Goal: Task Accomplishment & Management: Use online tool/utility

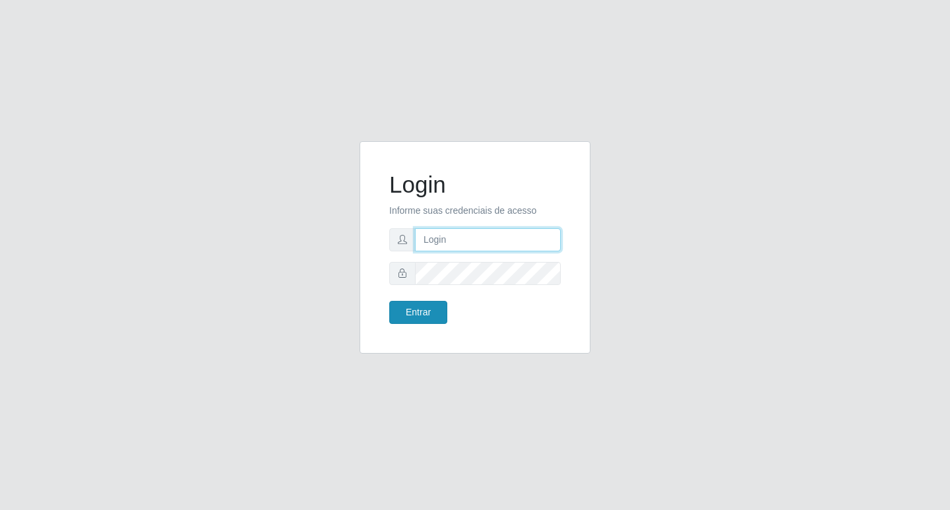
type input "rejane@bcruzarmas"
click at [420, 307] on button "Entrar" at bounding box center [418, 312] width 58 height 23
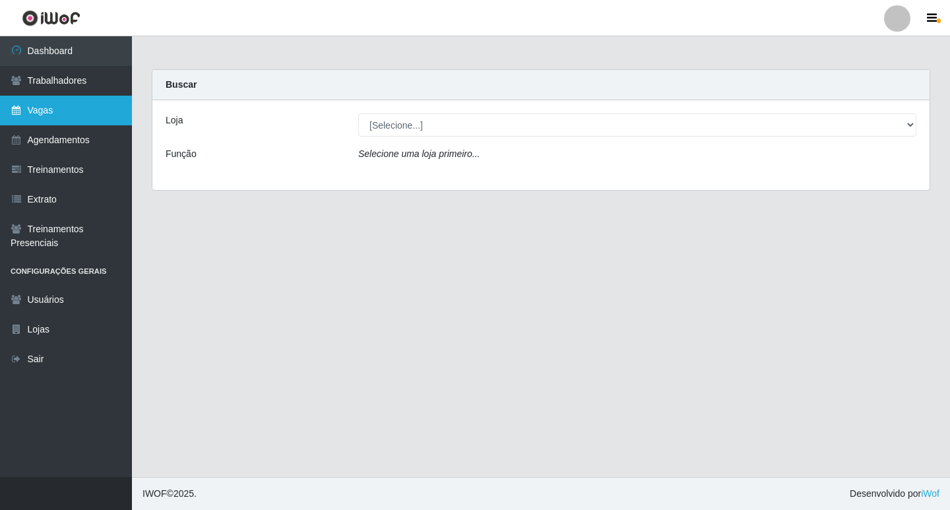
click at [79, 99] on link "Vagas" at bounding box center [66, 111] width 132 height 30
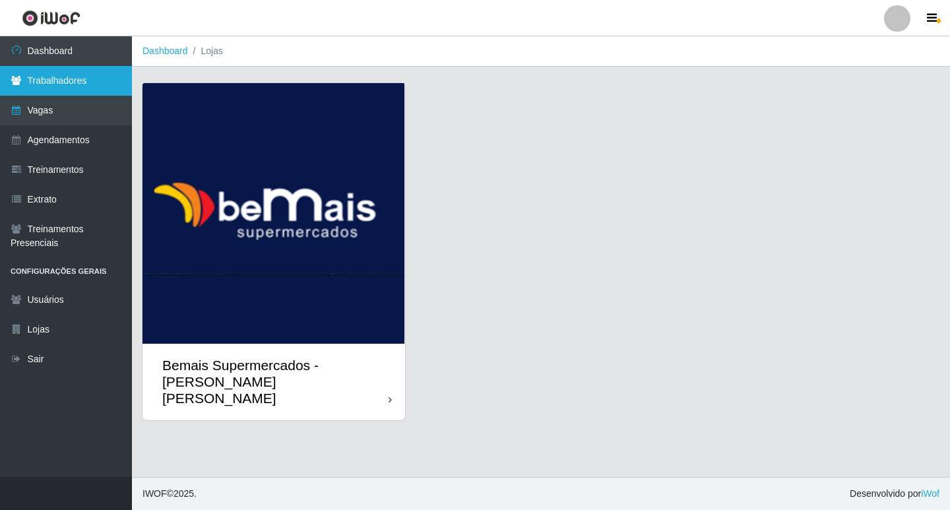
click at [73, 82] on link "Trabalhadores" at bounding box center [66, 81] width 132 height 30
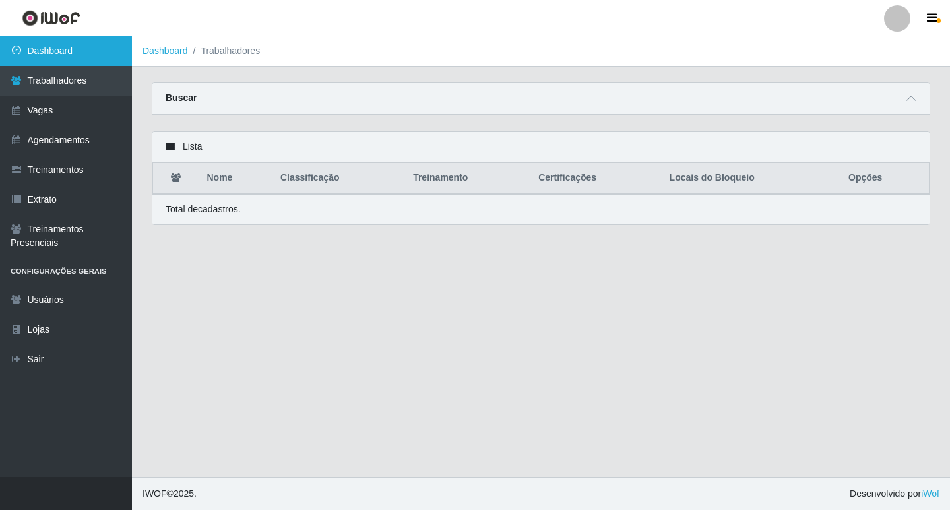
click at [79, 48] on link "Dashboard" at bounding box center [66, 51] width 132 height 30
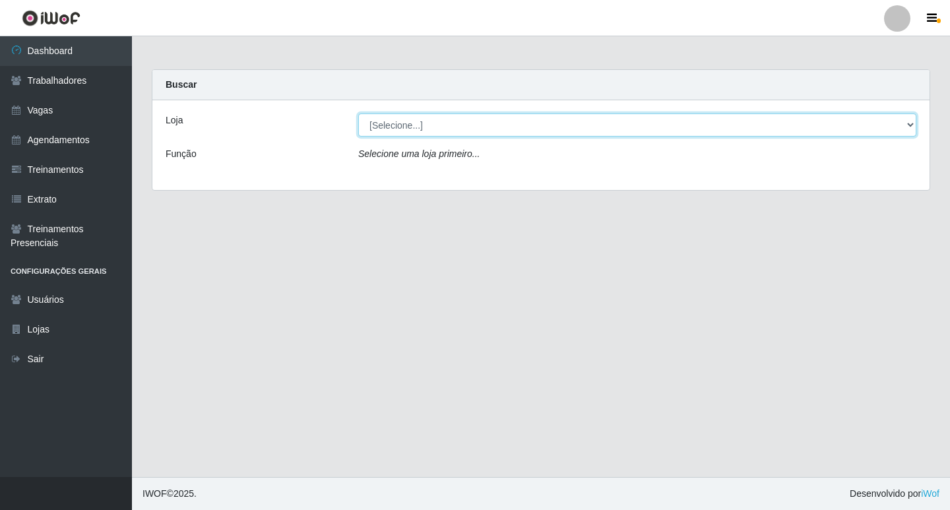
drag, startPoint x: 913, startPoint y: 120, endPoint x: 864, endPoint y: 130, distance: 49.8
click at [512, 120] on select "[Selecione...] Bemais Supermercados - [PERSON_NAME] [PERSON_NAME]" at bounding box center [637, 124] width 558 height 23
select select "412"
click at [358, 113] on select "[Selecione...] Bemais Supermercados - [PERSON_NAME] [PERSON_NAME]" at bounding box center [637, 124] width 558 height 23
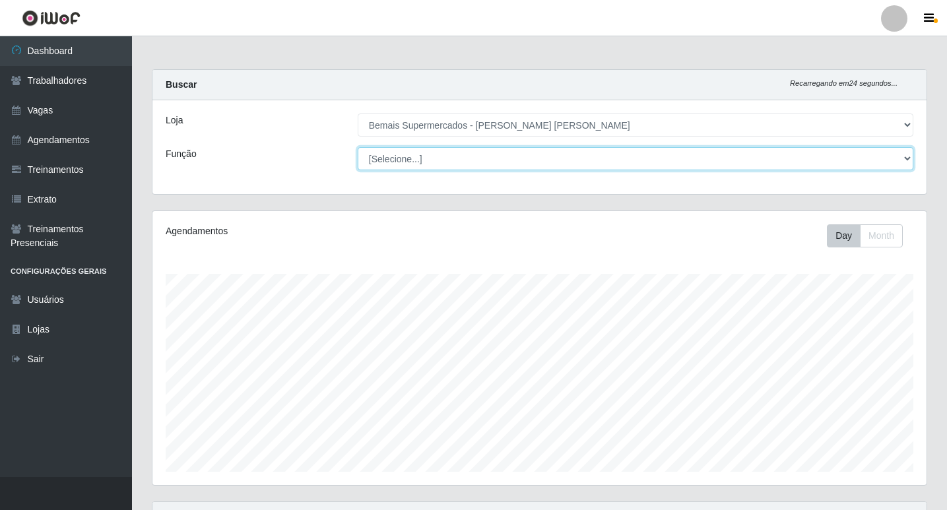
drag, startPoint x: 909, startPoint y: 153, endPoint x: 790, endPoint y: 163, distance: 119.8
click at [512, 153] on select "[Selecione...] ASG ASG + ASG ++ Auxiliar de Estacionamento Auxiliar de Estacion…" at bounding box center [636, 158] width 556 height 23
click at [457, 159] on select "[Selecione...] ASG ASG + ASG ++ Auxiliar de Estacionamento Auxiliar de Estacion…" at bounding box center [636, 158] width 556 height 23
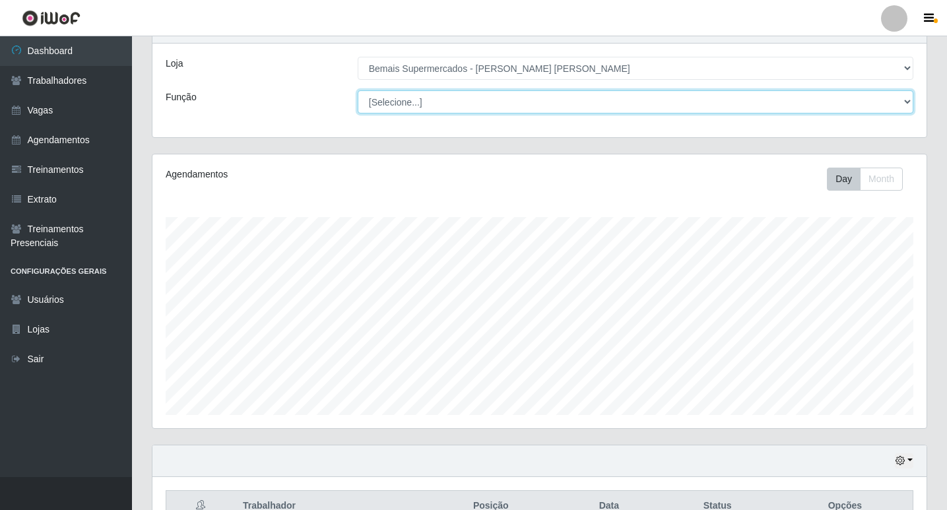
scroll to position [131, 0]
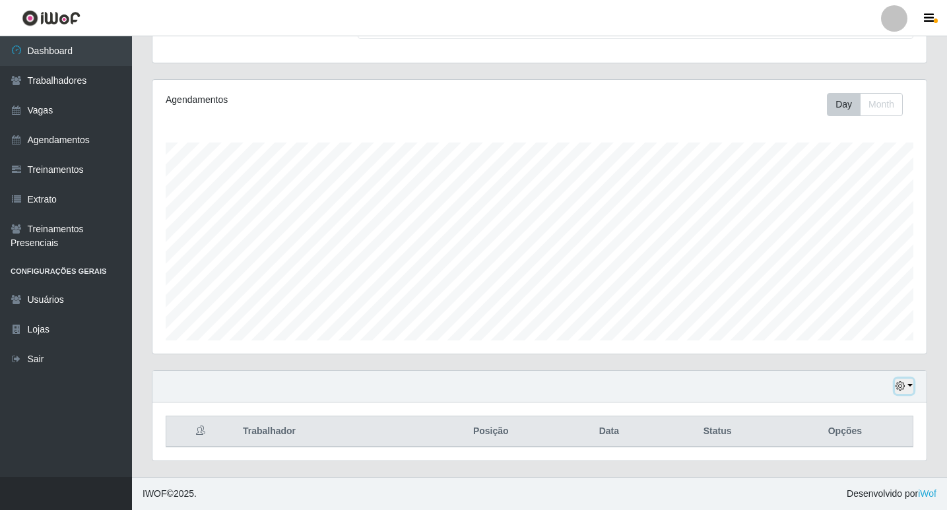
click at [512, 385] on icon "button" at bounding box center [899, 385] width 9 height 9
click at [512, 335] on button "1 Semana" at bounding box center [860, 337] width 104 height 28
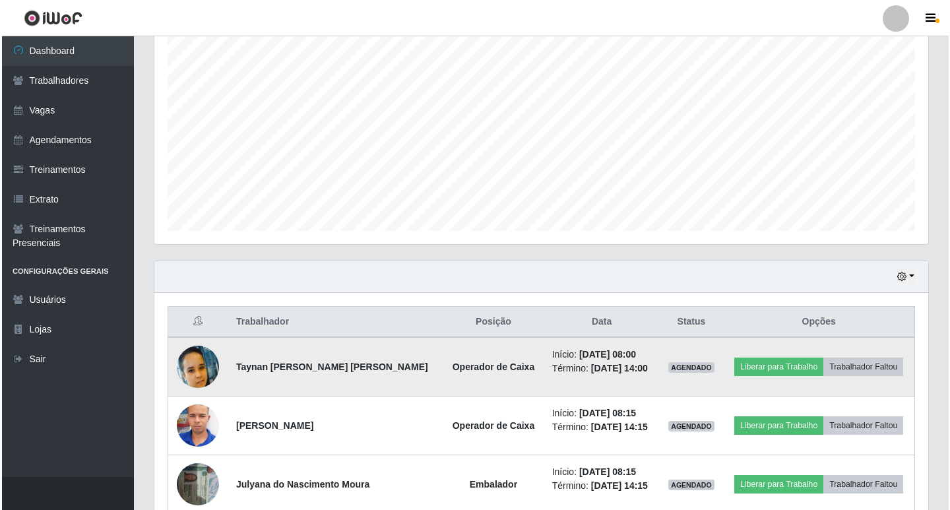
scroll to position [307, 0]
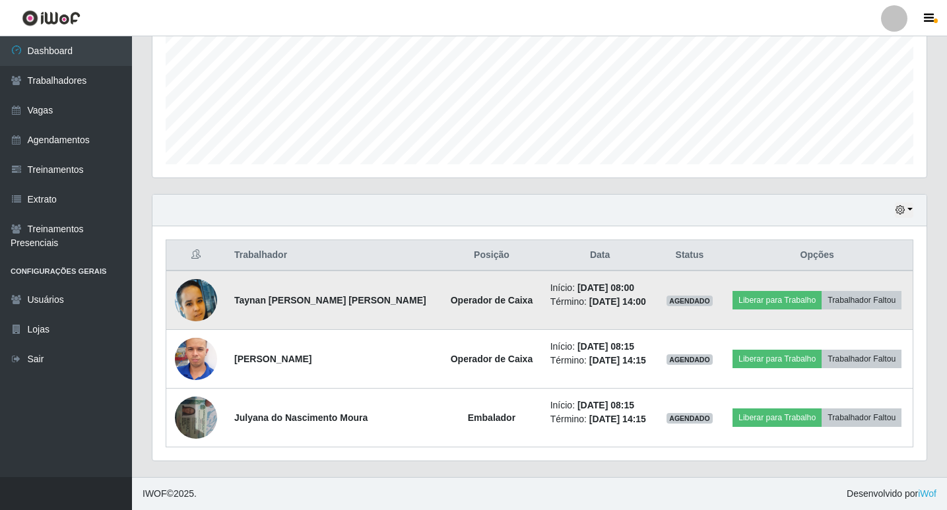
click at [196, 303] on img at bounding box center [196, 300] width 42 height 42
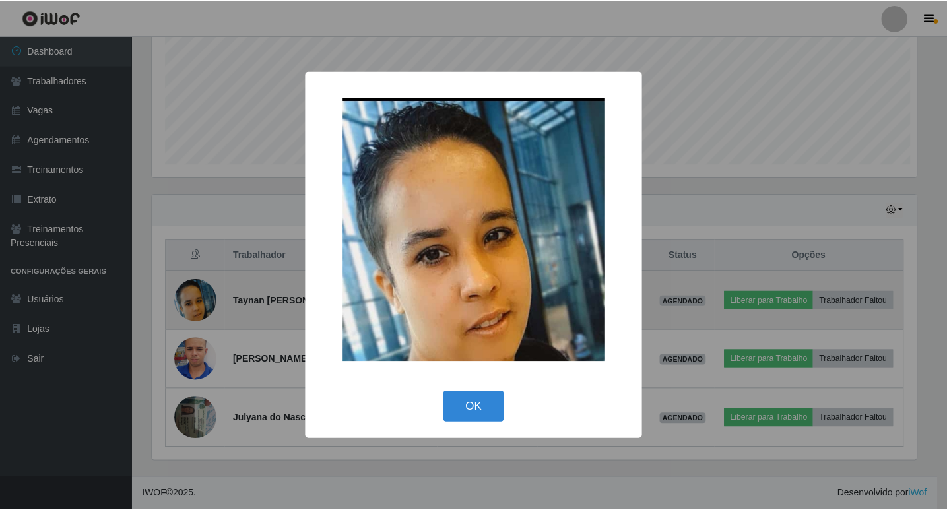
scroll to position [274, 767]
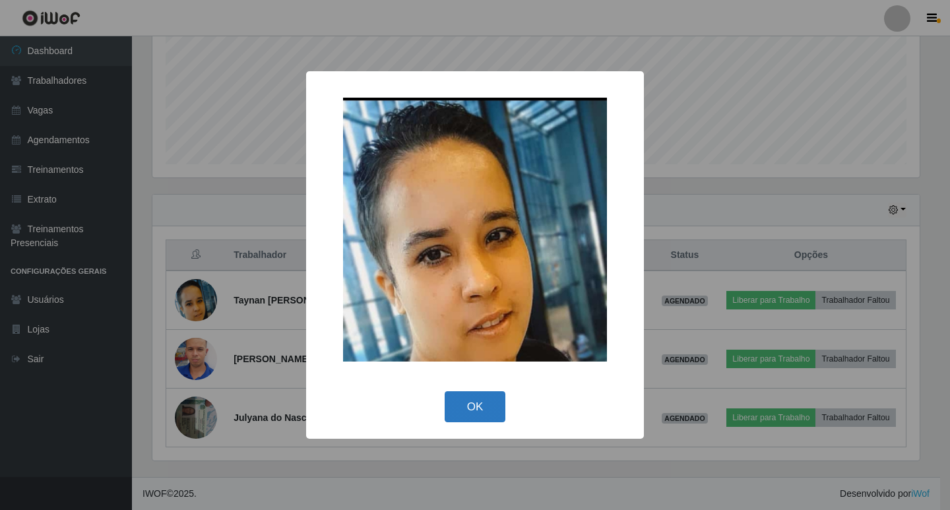
click at [468, 410] on button "OK" at bounding box center [475, 406] width 61 height 31
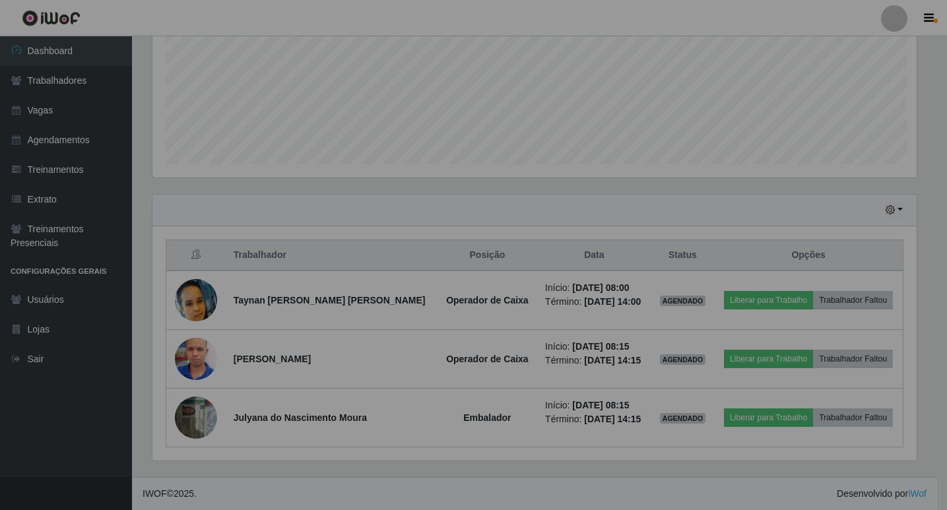
scroll to position [274, 774]
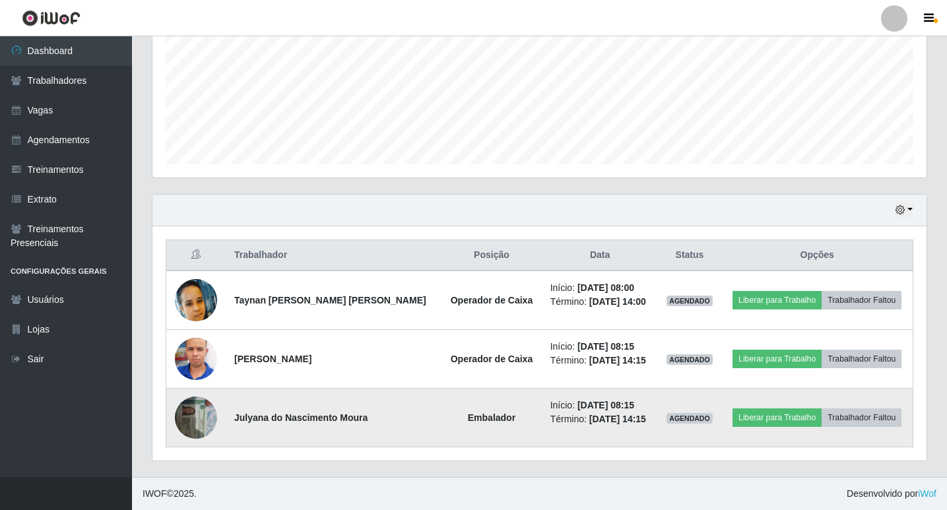
click at [204, 411] on img at bounding box center [196, 417] width 42 height 56
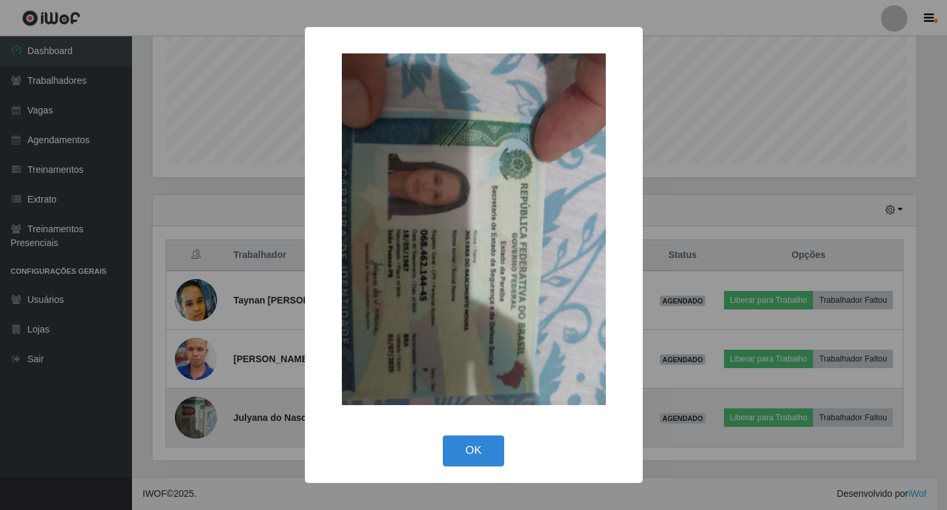
scroll to position [274, 767]
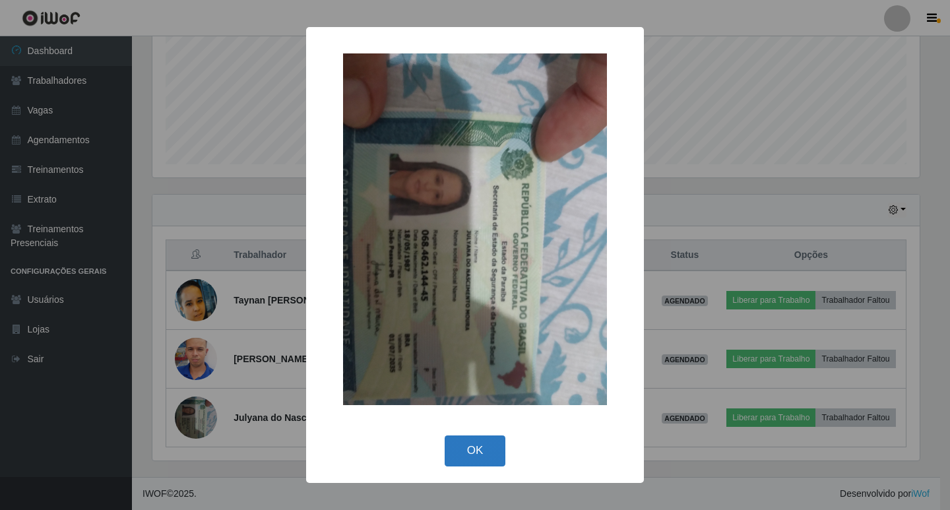
click at [484, 439] on button "OK" at bounding box center [475, 450] width 61 height 31
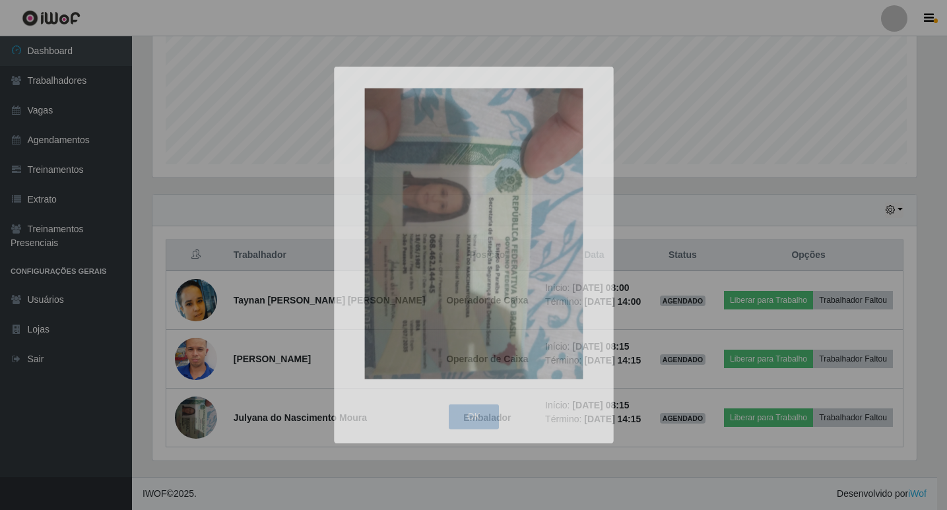
scroll to position [274, 774]
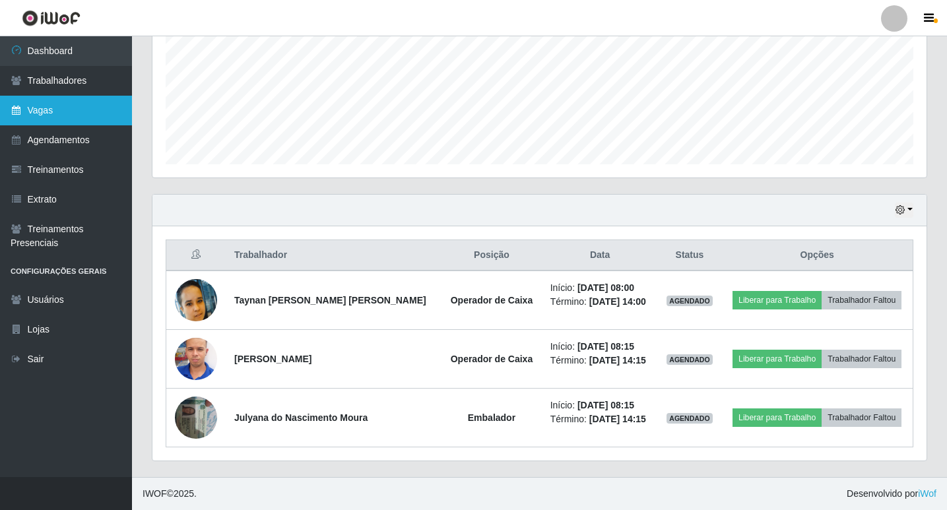
click at [51, 115] on link "Vagas" at bounding box center [66, 111] width 132 height 30
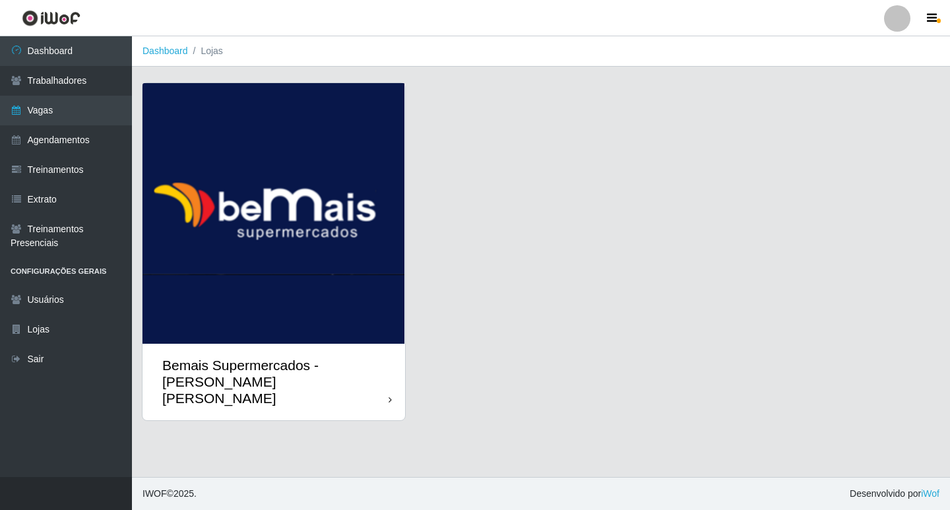
click at [393, 385] on div "Bemais Supermercados - [PERSON_NAME] [PERSON_NAME]" at bounding box center [274, 382] width 263 height 77
